Goal: Information Seeking & Learning: Learn about a topic

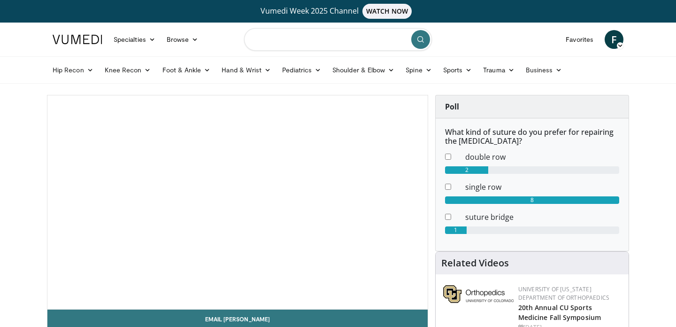
click at [357, 32] on input "Search topics, interventions" at bounding box center [338, 39] width 188 height 23
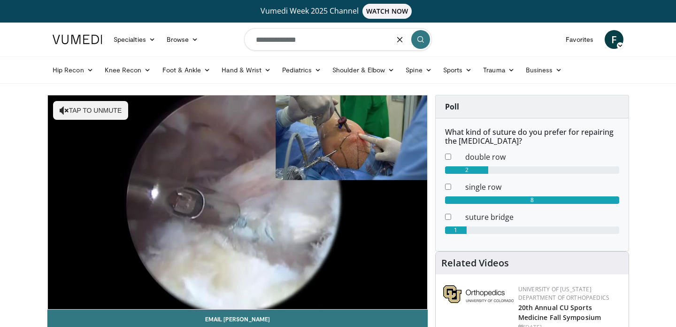
type input "**********"
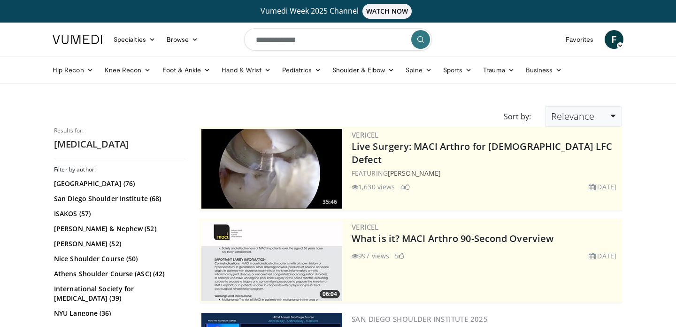
click at [581, 116] on span "Relevance" at bounding box center [572, 116] width 43 height 13
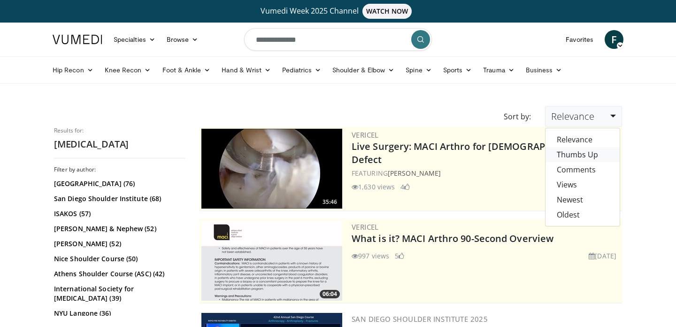
click at [572, 159] on link "Thumbs Up" at bounding box center [583, 154] width 74 height 15
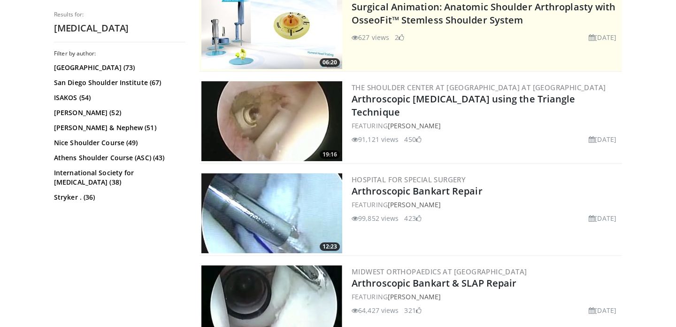
scroll to position [231, 0]
click at [280, 105] on img at bounding box center [271, 122] width 141 height 80
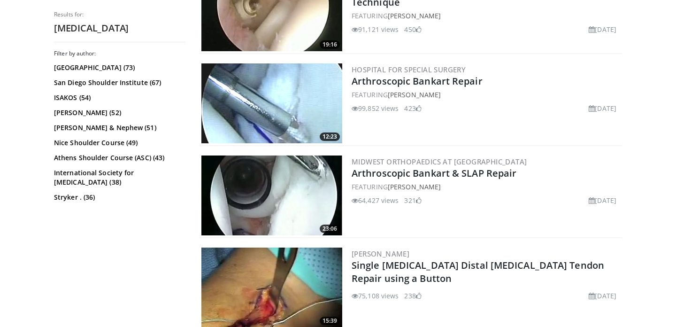
scroll to position [346, 0]
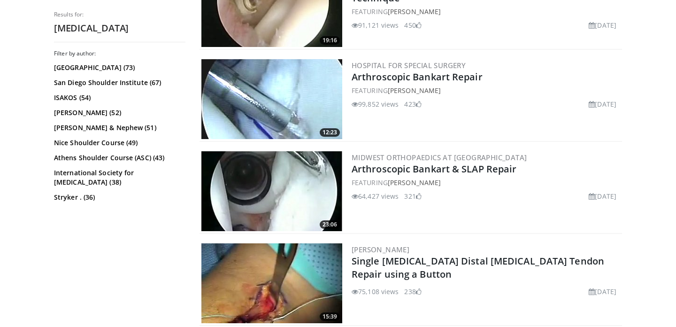
click at [275, 158] on img at bounding box center [271, 191] width 141 height 80
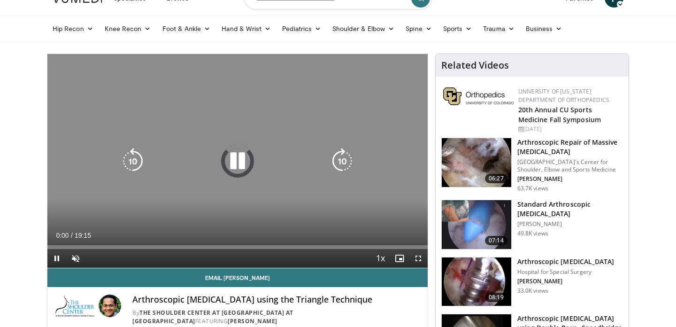
scroll to position [42, 0]
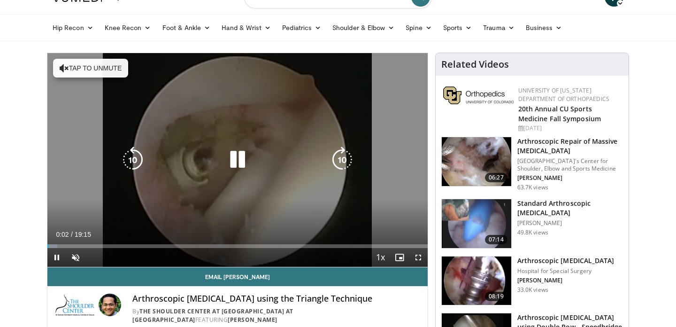
click at [82, 75] on button "Tap to unmute" at bounding box center [90, 68] width 75 height 19
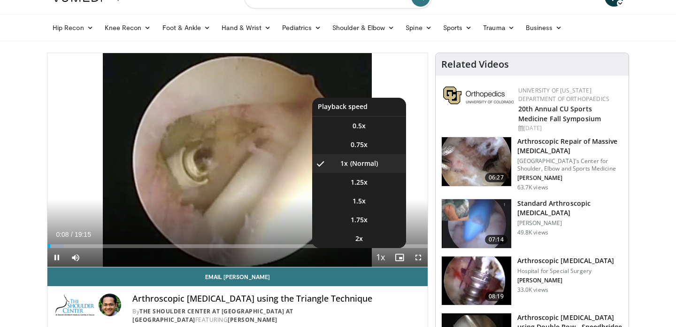
click at [381, 260] on span "Video Player" at bounding box center [380, 257] width 13 height 19
click at [368, 197] on li "1.5x" at bounding box center [359, 201] width 94 height 19
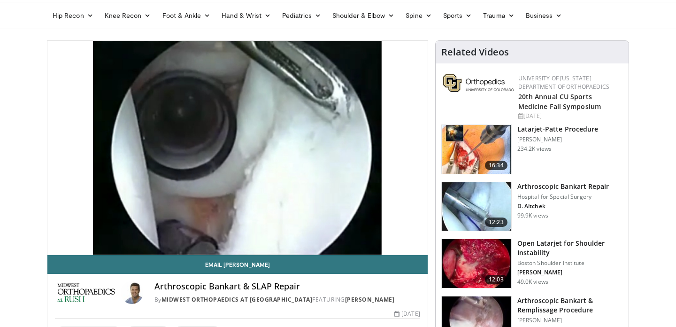
scroll to position [44, 0]
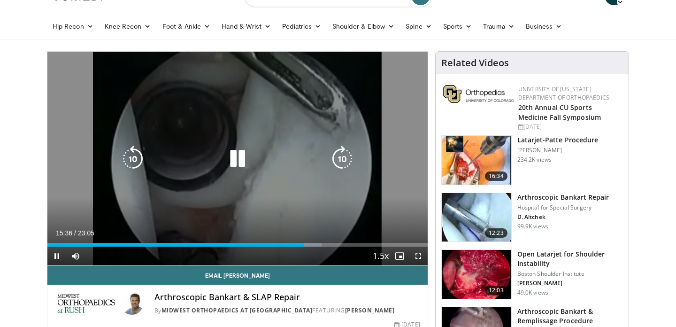
click at [367, 179] on div "40 seconds Tap to unmute" at bounding box center [237, 159] width 380 height 214
click at [242, 161] on icon "Video Player" at bounding box center [237, 159] width 26 height 26
click at [230, 144] on div "40 seconds Tap to unmute" at bounding box center [237, 159] width 380 height 214
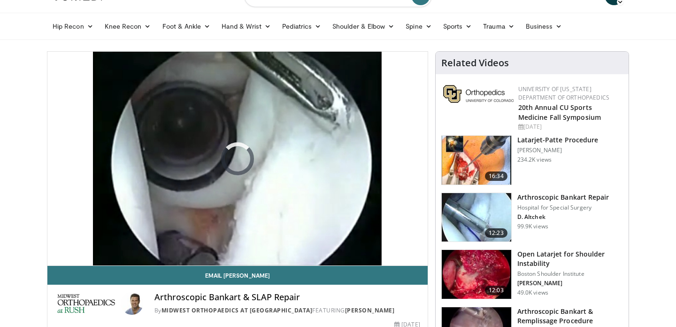
click at [233, 154] on div "40 seconds Tap to unmute" at bounding box center [237, 159] width 380 height 214
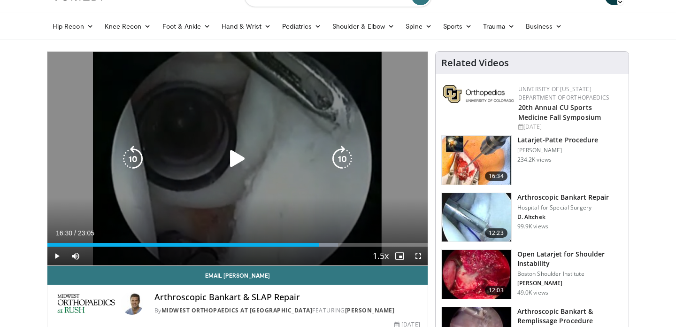
click at [246, 148] on icon "Video Player" at bounding box center [237, 159] width 26 height 26
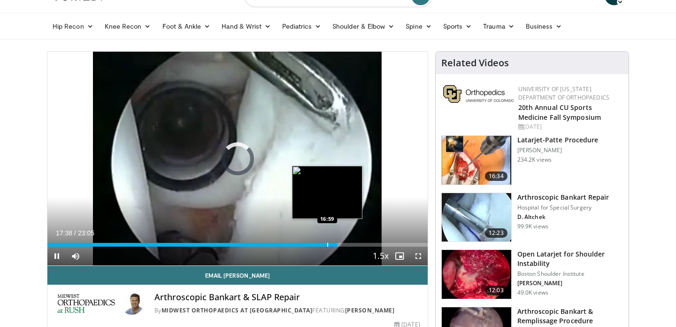
click at [327, 244] on div "Progress Bar" at bounding box center [327, 245] width 1 height 4
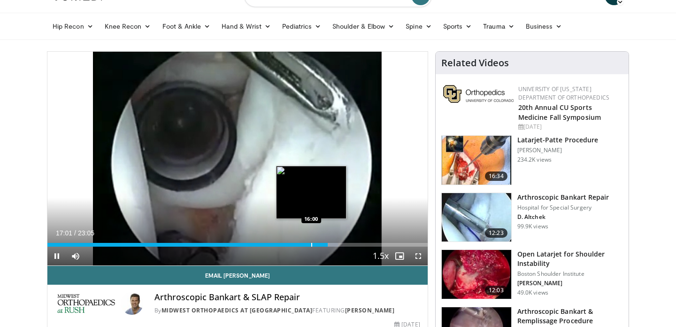
click at [311, 242] on div "Loaded : 76.41% 17:01 16:00" at bounding box center [237, 242] width 380 height 9
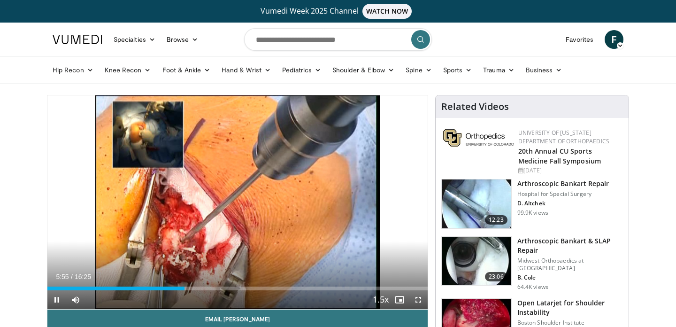
click at [467, 201] on img at bounding box center [476, 203] width 69 height 49
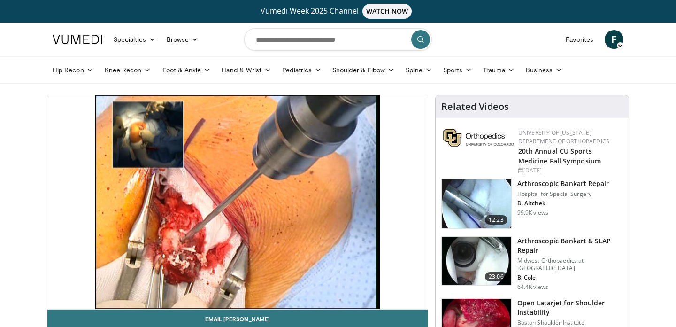
click at [467, 201] on img at bounding box center [476, 203] width 69 height 49
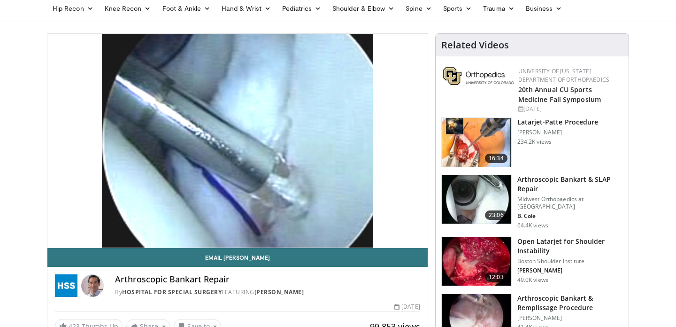
scroll to position [55, 0]
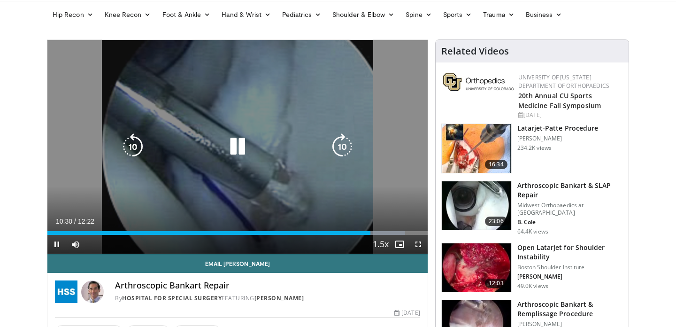
click at [235, 149] on icon "Video Player" at bounding box center [237, 146] width 26 height 26
click at [220, 118] on div "20 seconds Tap to unmute" at bounding box center [237, 147] width 380 height 214
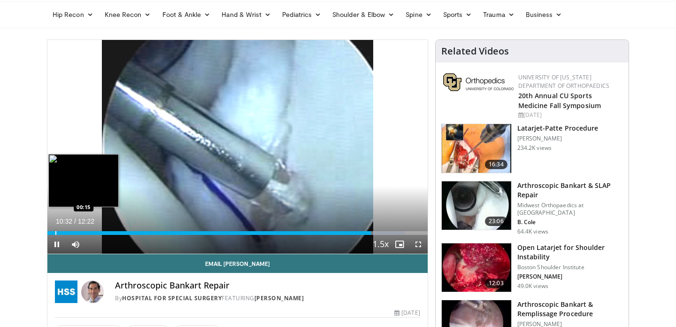
click at [55, 230] on div "Loaded : 94.07% 10:32 00:15" at bounding box center [237, 230] width 380 height 9
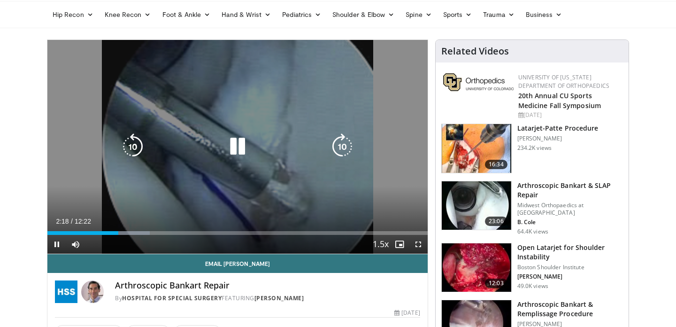
click at [231, 150] on icon "Video Player" at bounding box center [237, 146] width 26 height 26
